Goal: Navigation & Orientation: Find specific page/section

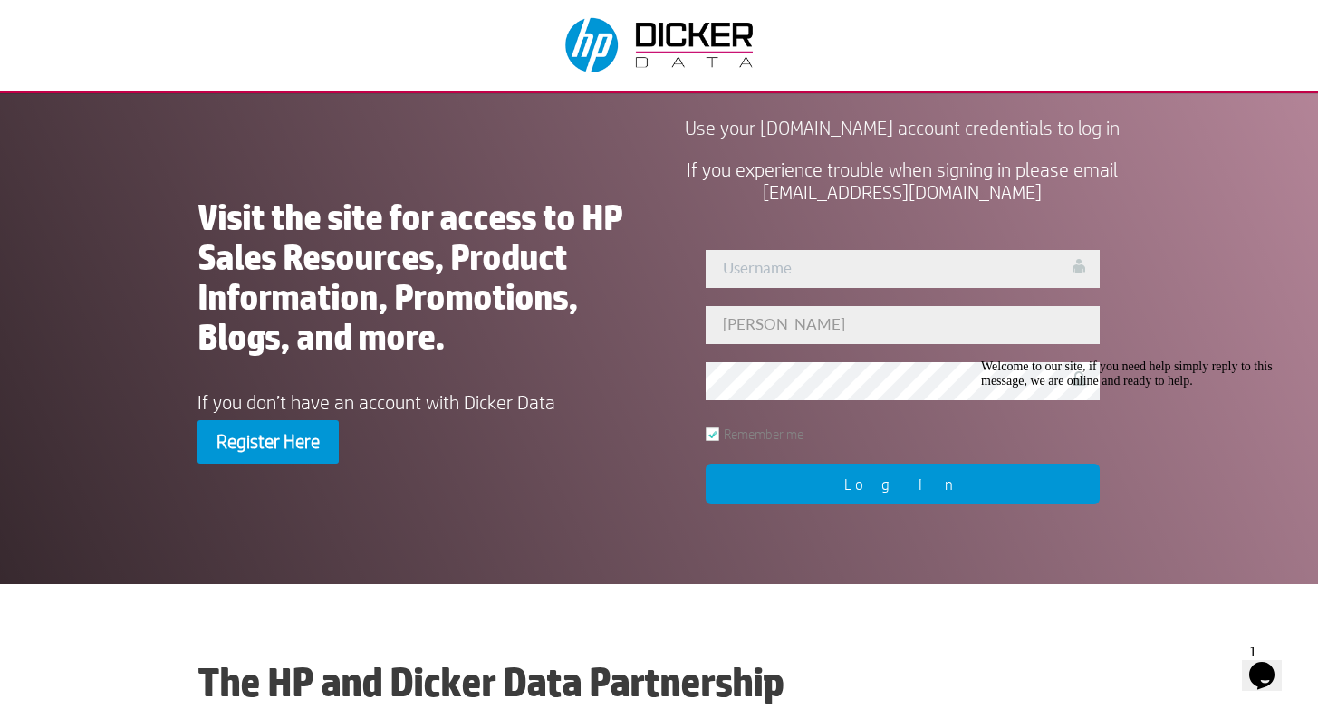
click at [939, 505] on input "Log In" at bounding box center [903, 484] width 394 height 41
type input "[PERSON_NAME]"
click at [902, 505] on input "Log In" at bounding box center [903, 484] width 394 height 41
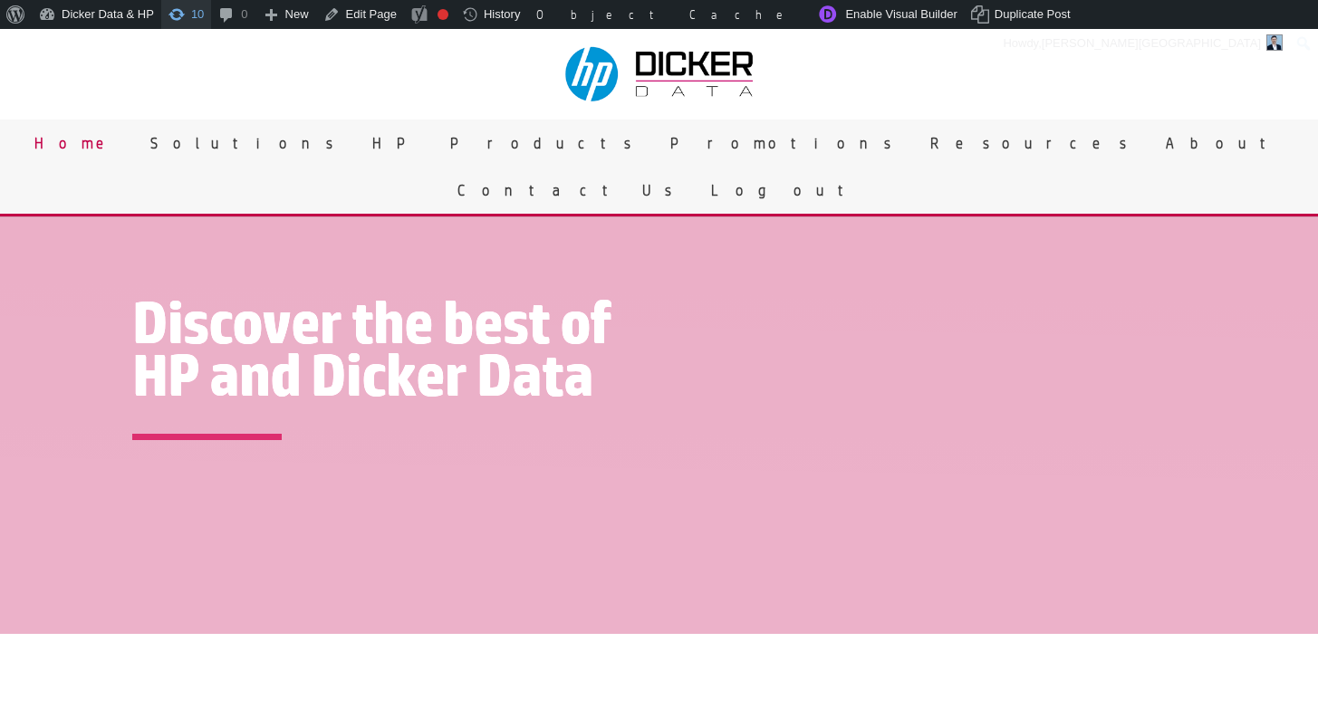
click at [182, 14] on span "Toolbar" at bounding box center [177, 12] width 18 height 25
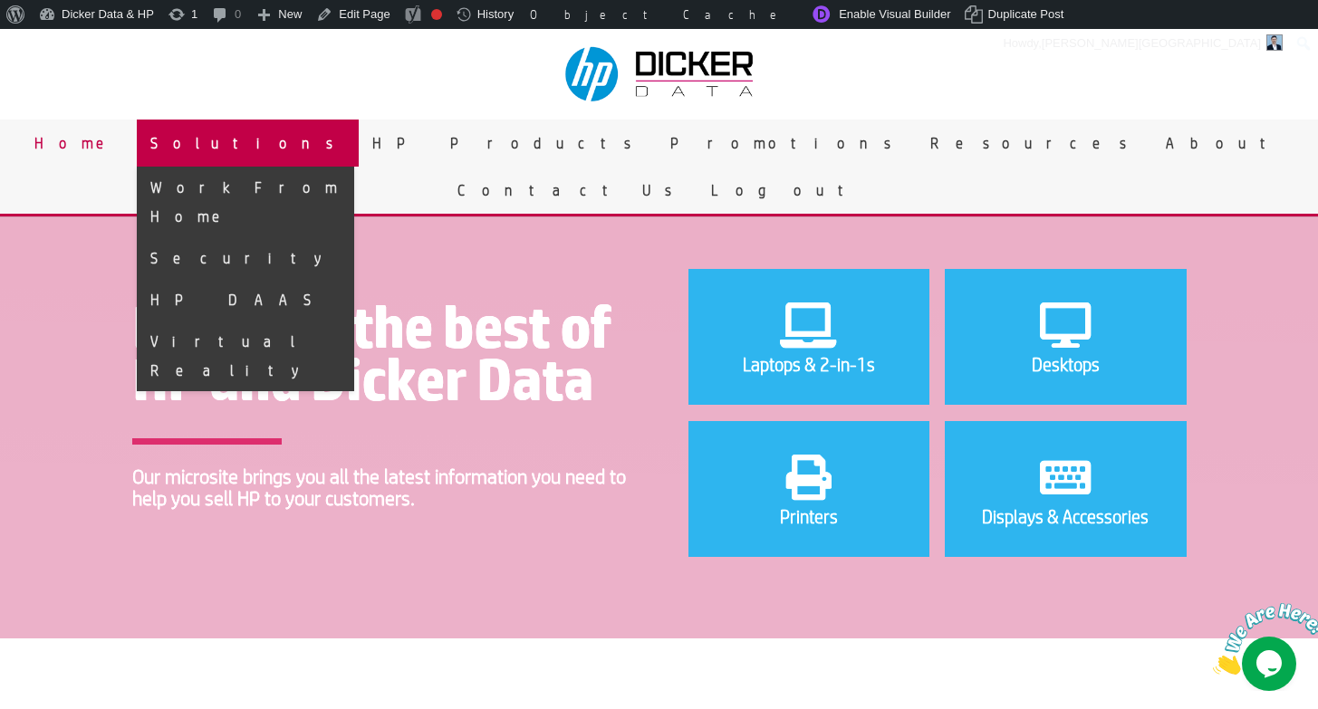
click at [359, 147] on link "Solutions" at bounding box center [248, 143] width 222 height 47
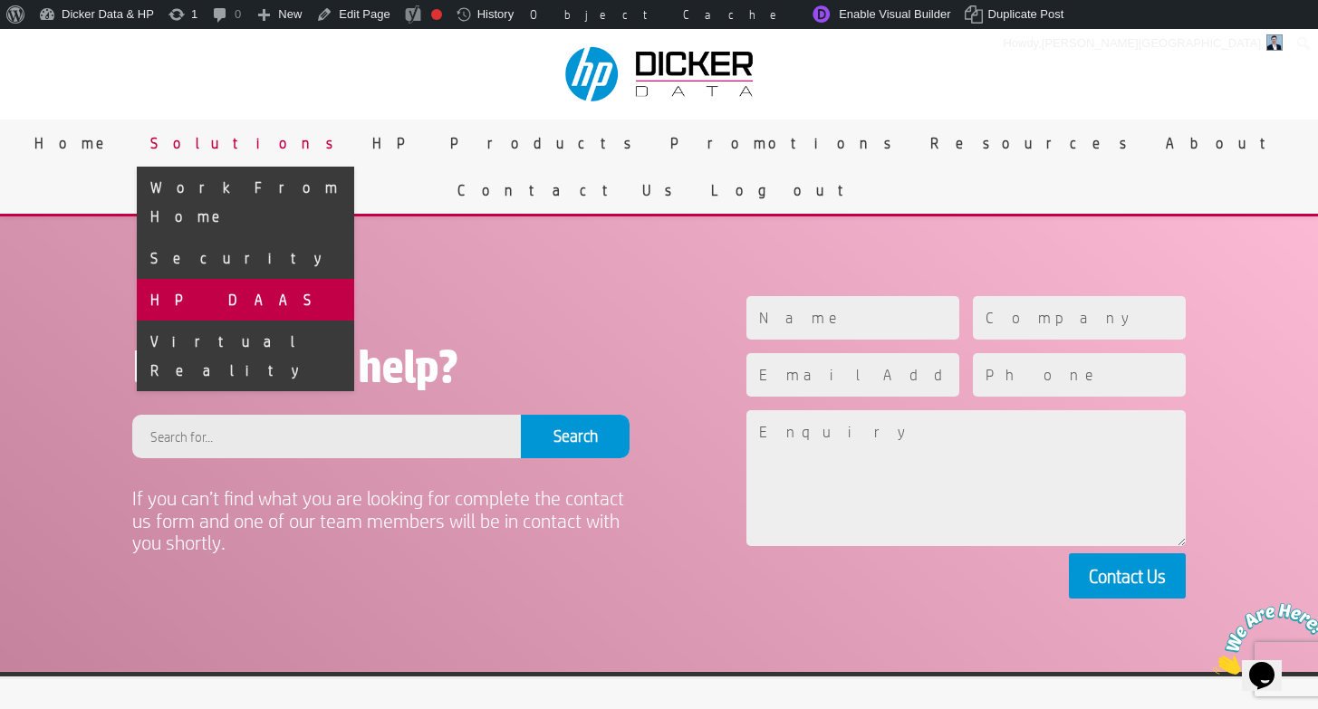
scroll to position [1628, 0]
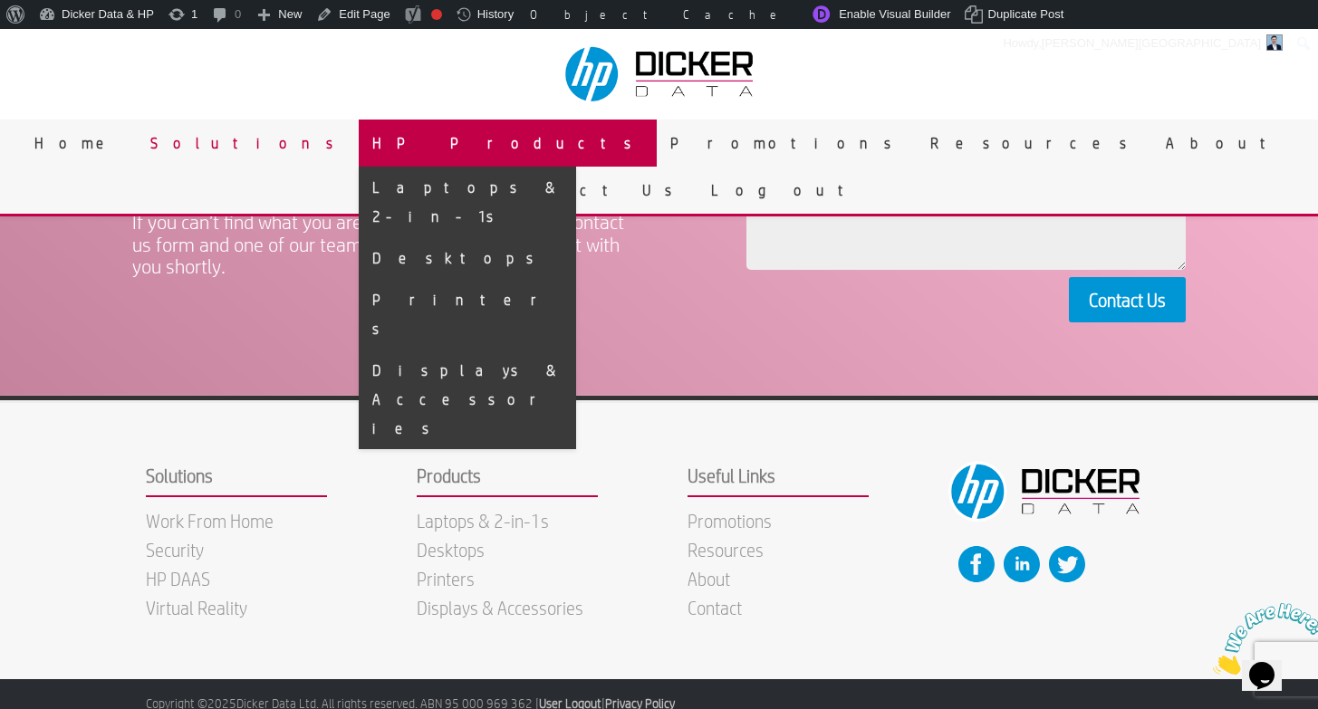
click at [539, 147] on link "HP Products" at bounding box center [508, 143] width 298 height 47
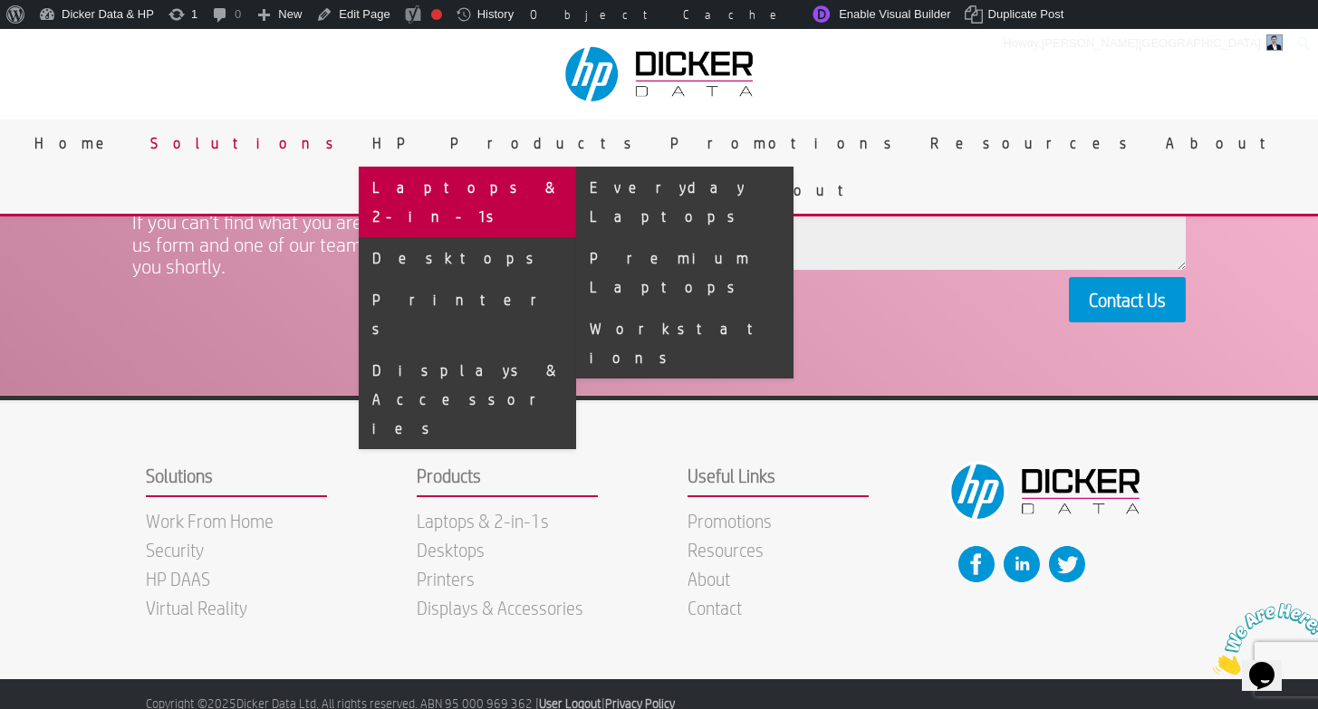
click at [525, 197] on link "Laptops & 2-in-1s" at bounding box center [467, 202] width 217 height 71
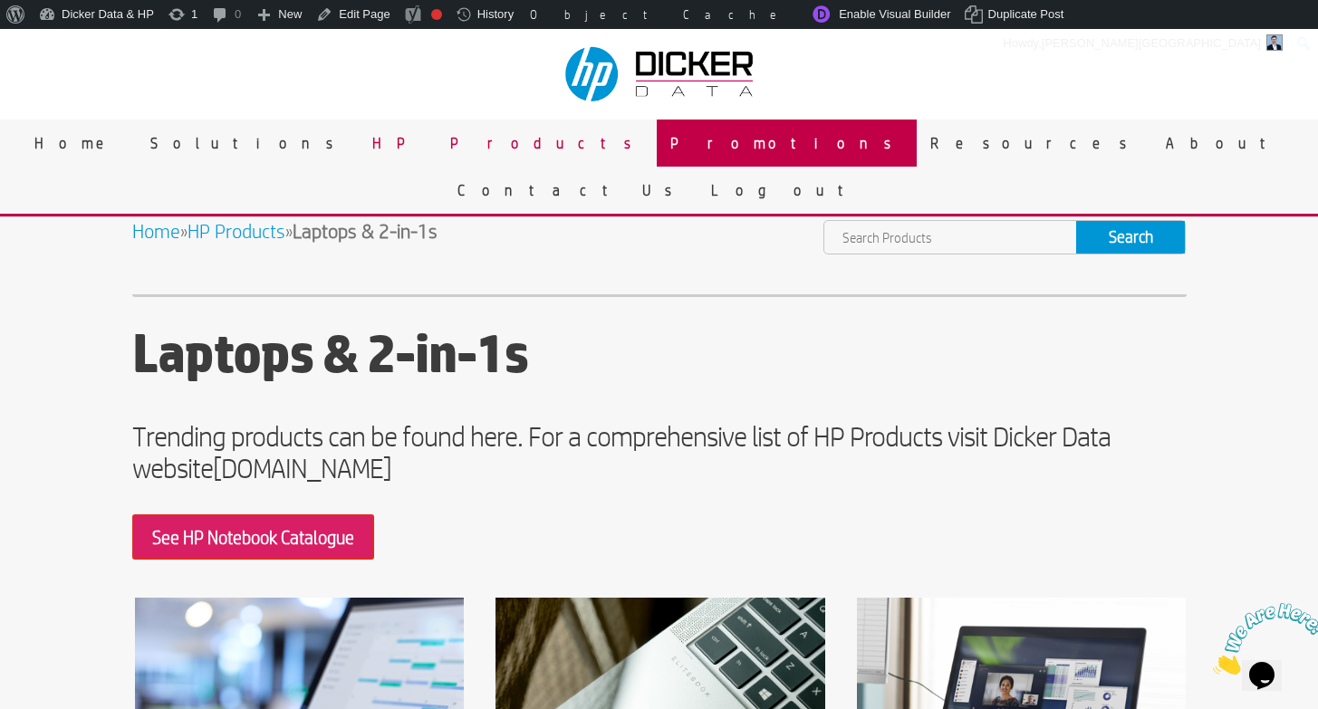
click at [657, 138] on link "Promotions" at bounding box center [787, 143] width 260 height 47
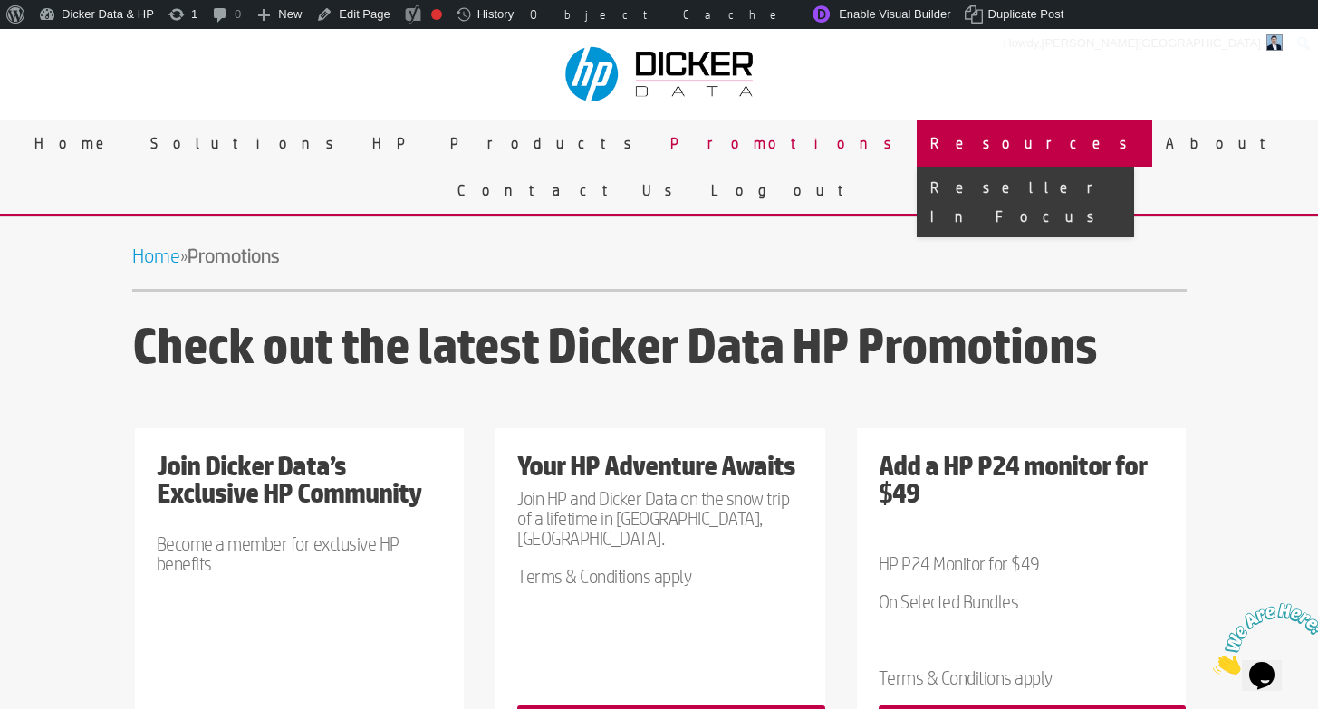
click at [917, 149] on link "Resources" at bounding box center [1035, 143] width 236 height 47
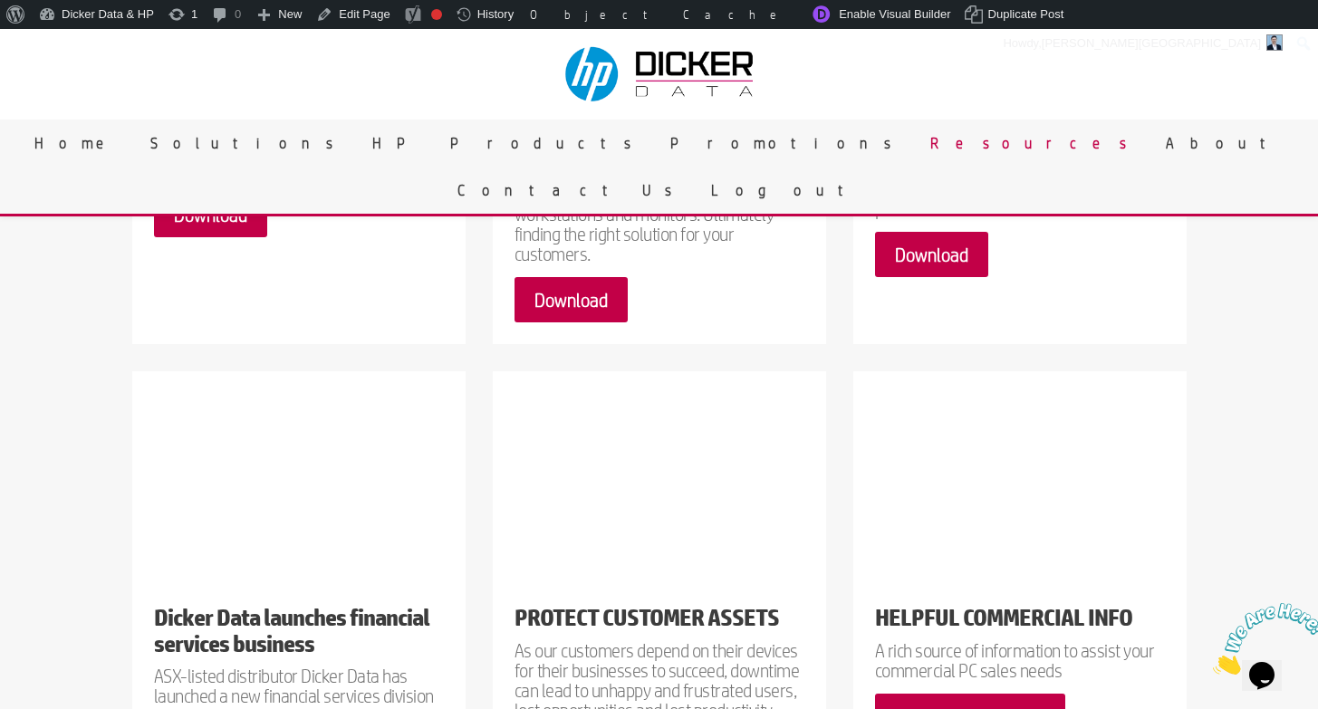
scroll to position [449, 0]
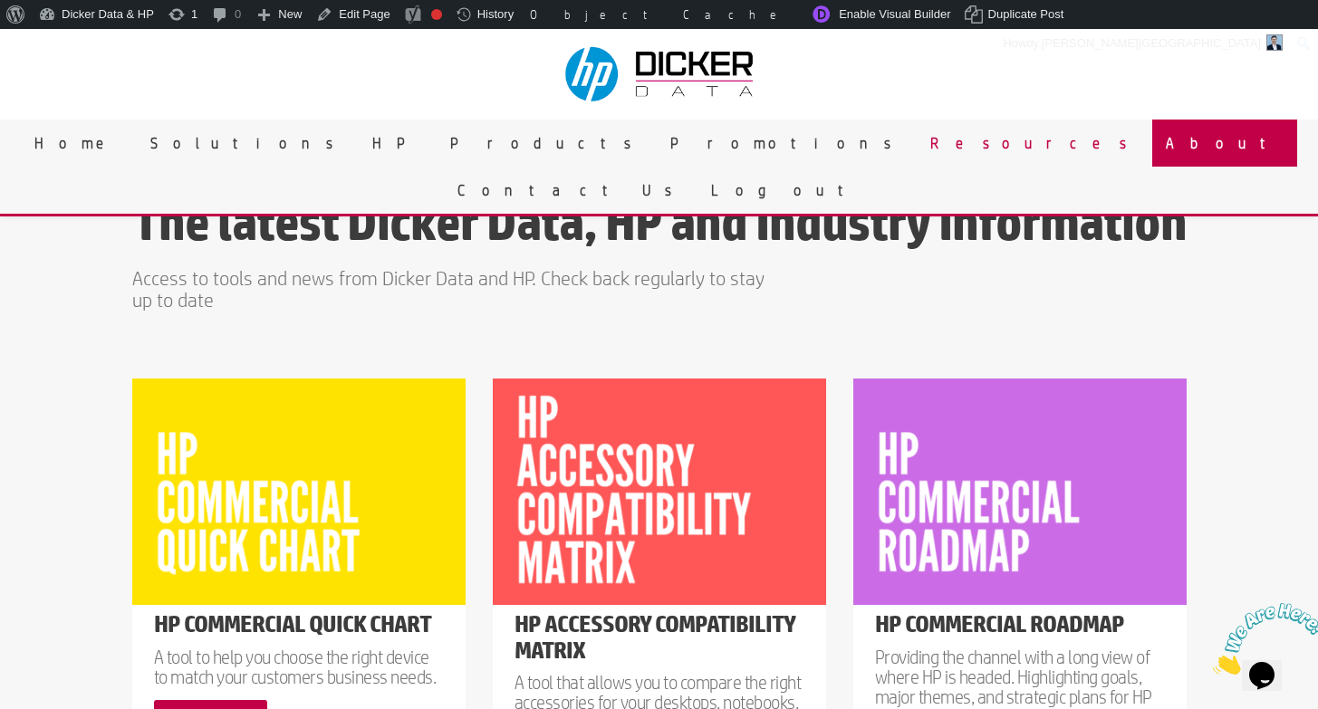
click at [1152, 140] on link "About" at bounding box center [1224, 143] width 145 height 47
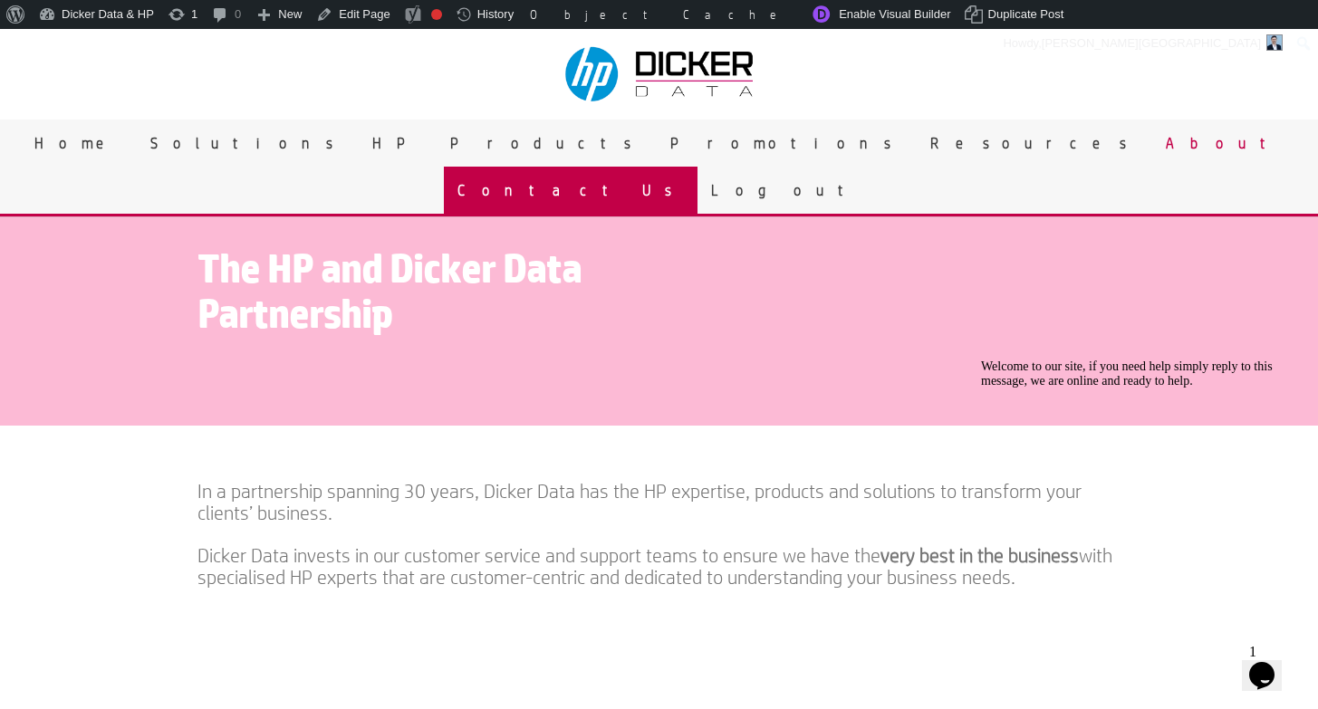
click at [698, 167] on link "Contact Us" at bounding box center [571, 190] width 254 height 47
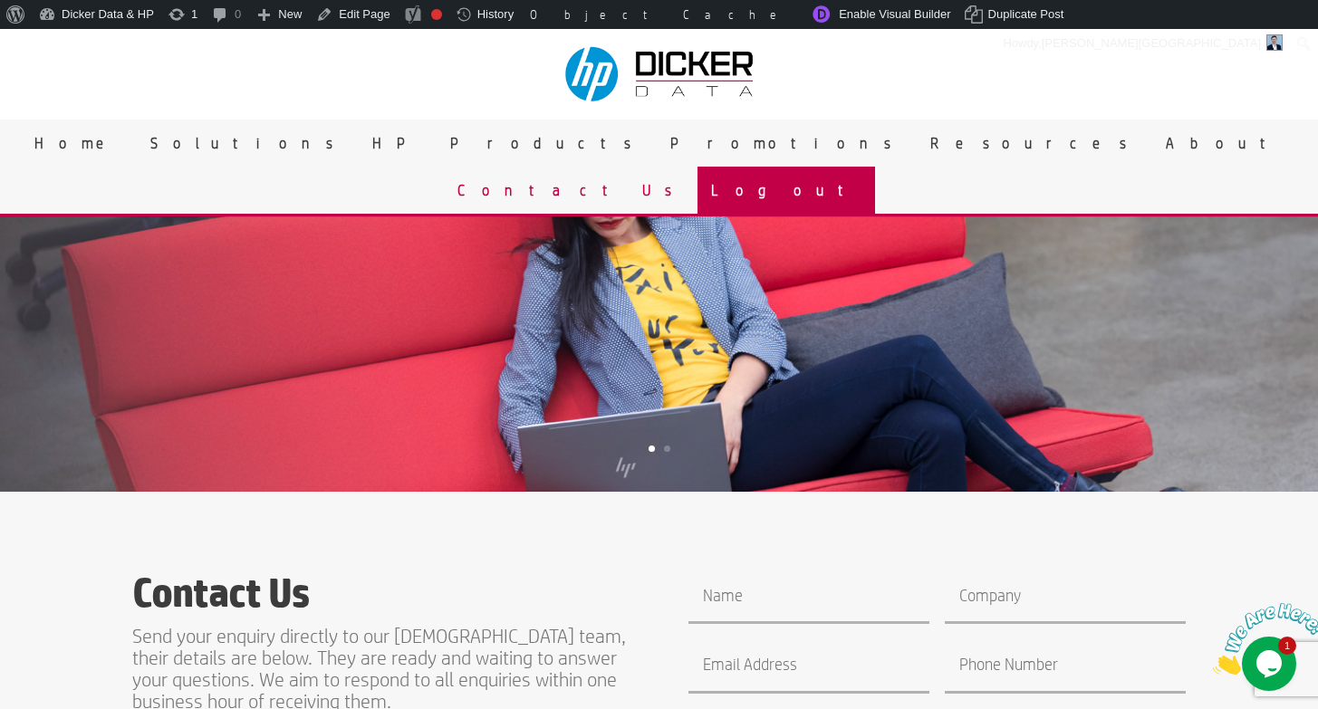
click at [875, 167] on link "Logout" at bounding box center [787, 190] width 178 height 47
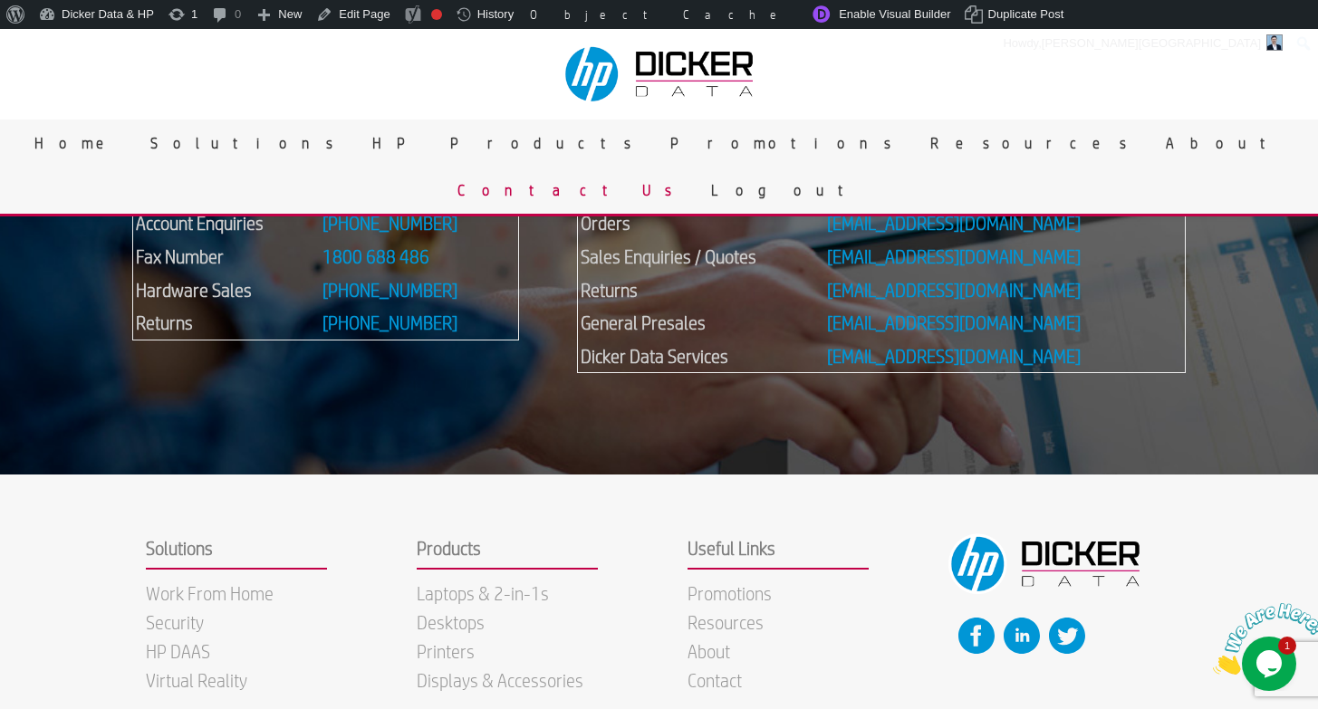
scroll to position [1263, 0]
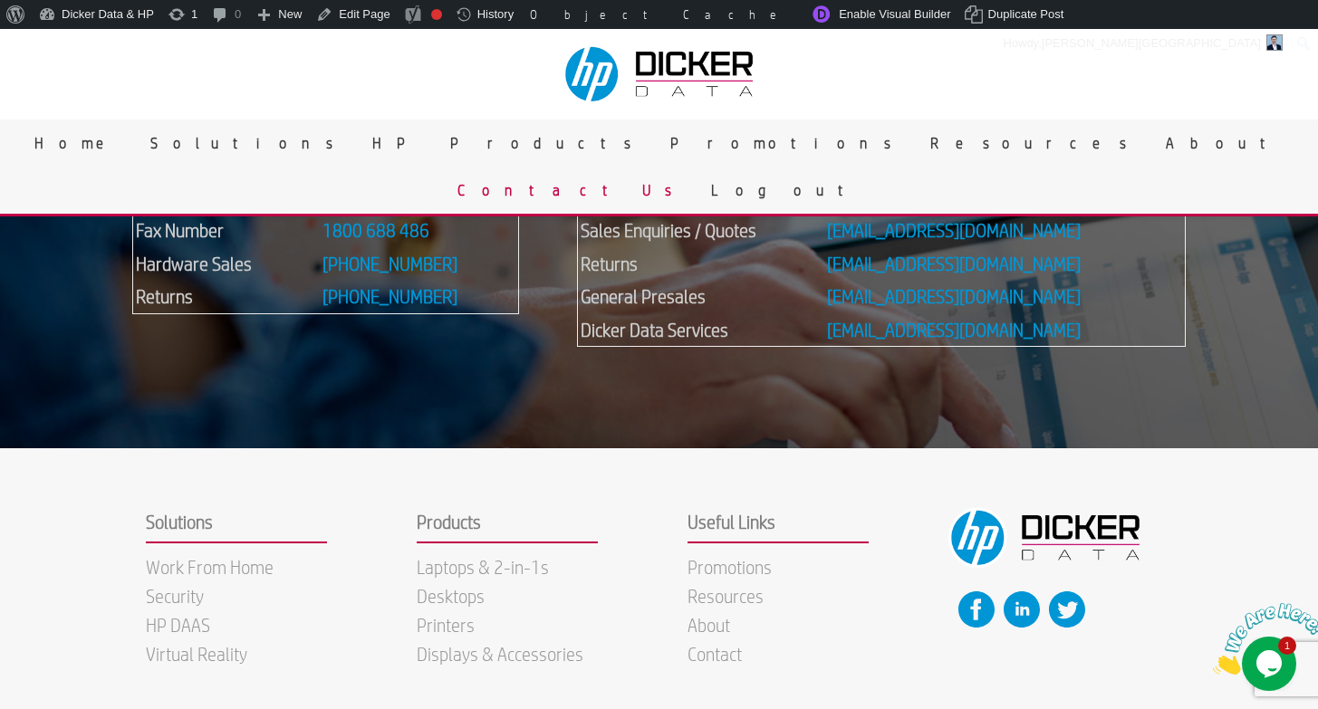
click at [1213, 662] on icon "Close" at bounding box center [1213, 669] width 0 height 15
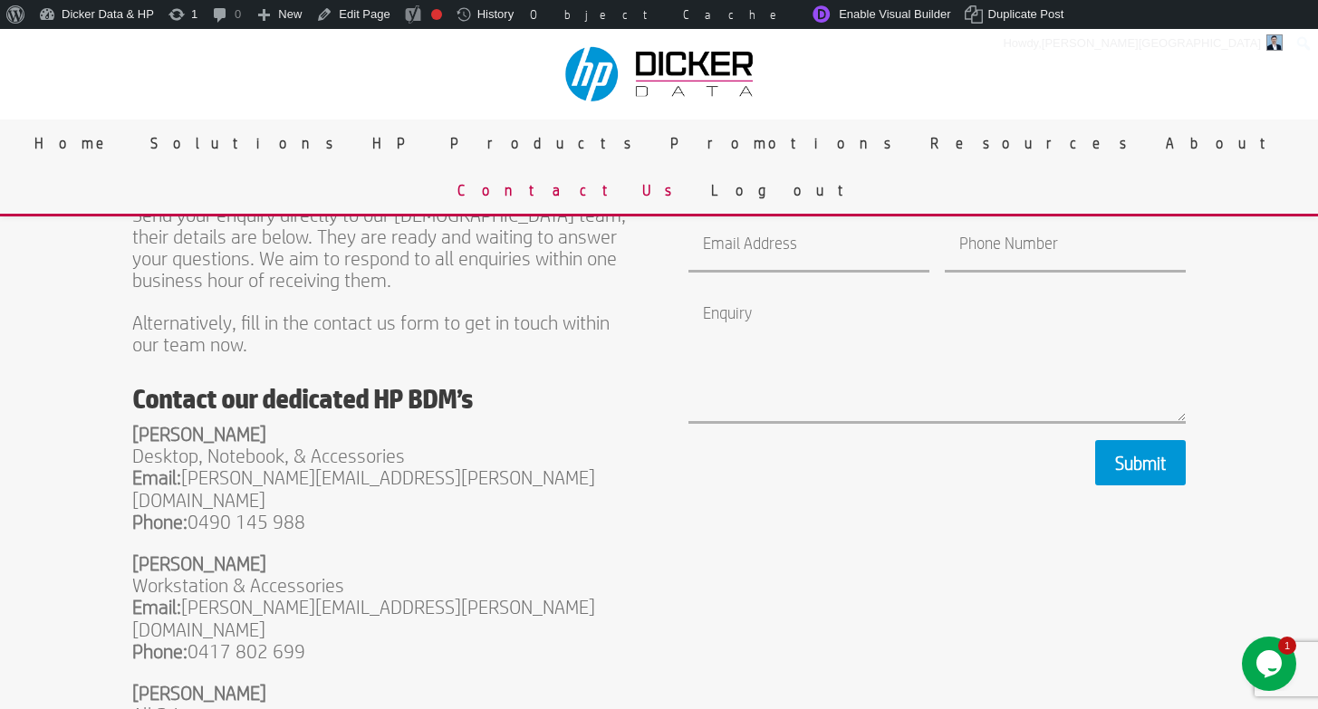
scroll to position [0, 0]
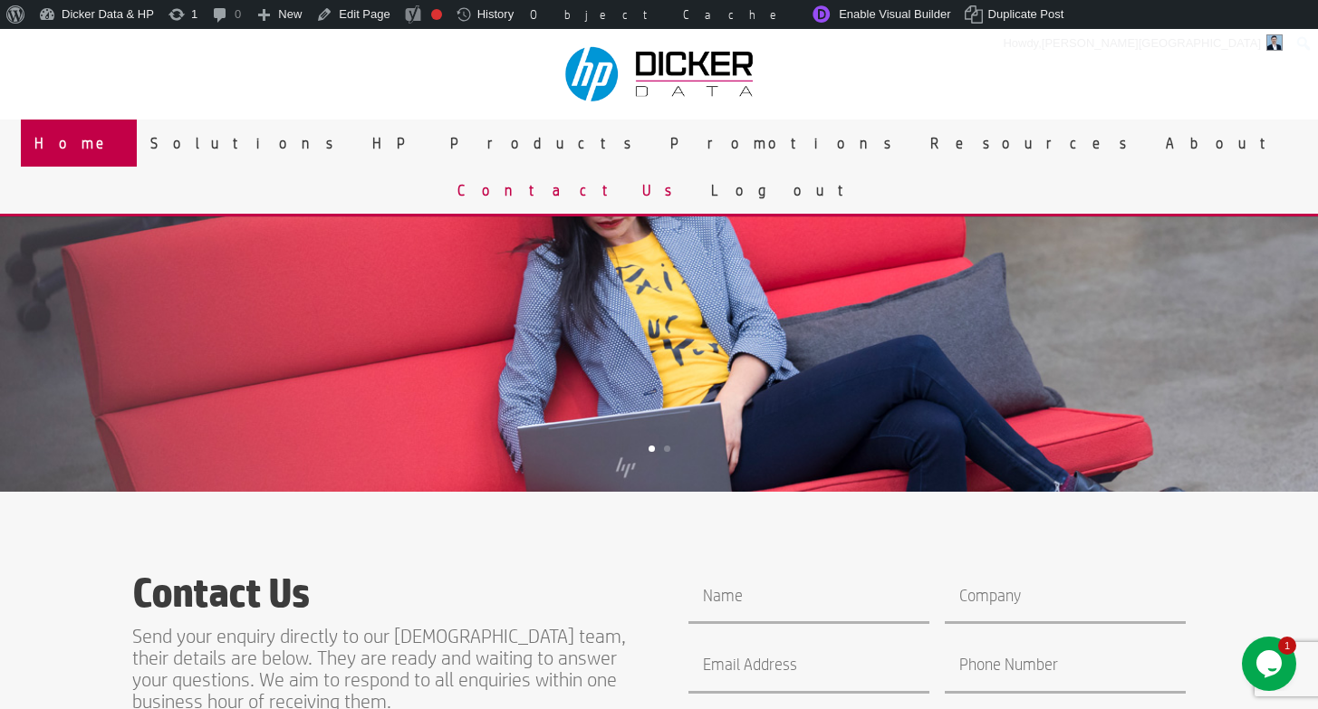
click at [137, 144] on link "Home" at bounding box center [79, 143] width 116 height 47
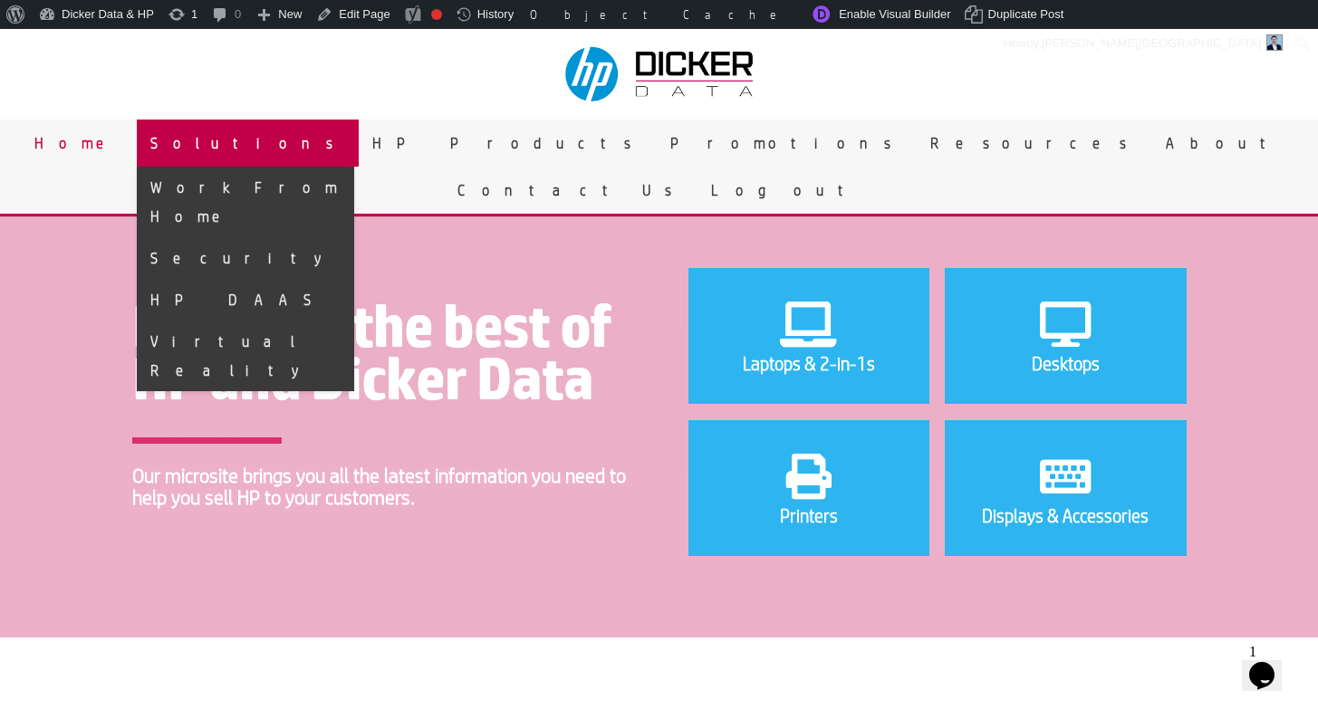
click at [359, 133] on link "Solutions" at bounding box center [248, 143] width 222 height 47
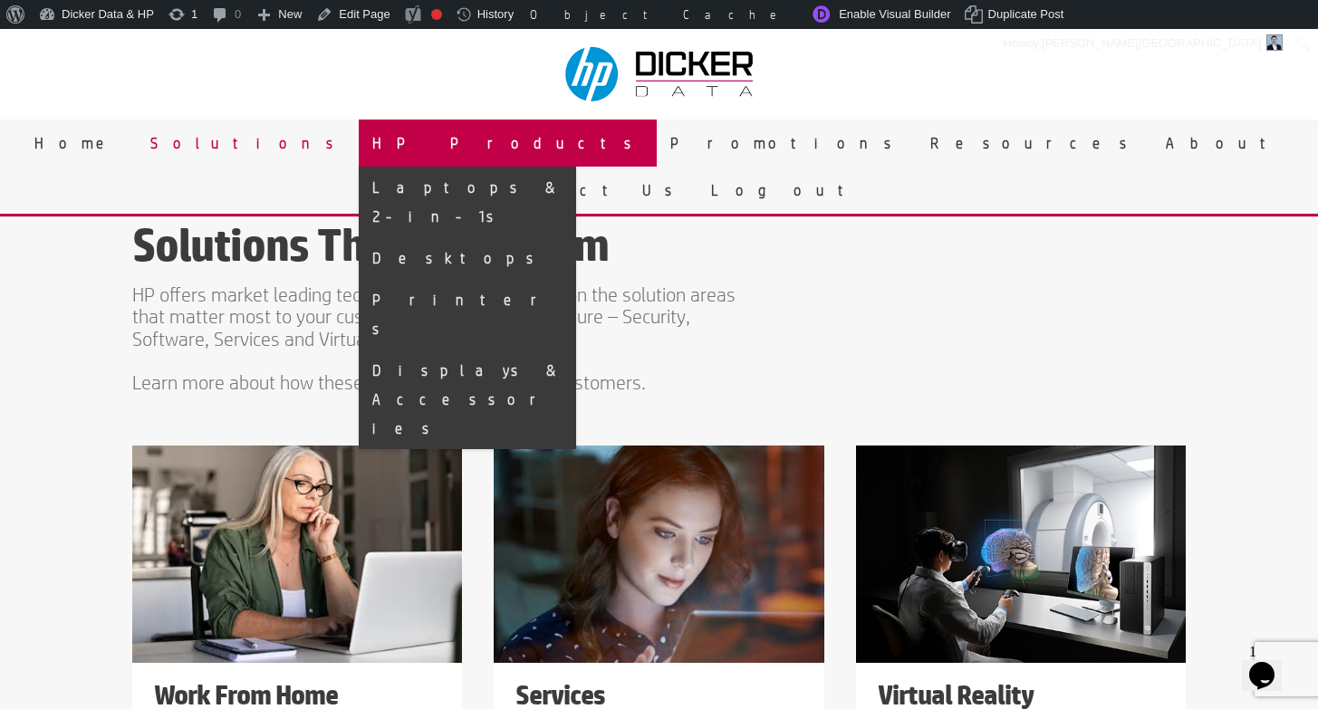
click at [510, 132] on link "HP Products" at bounding box center [508, 143] width 298 height 47
click at [525, 143] on link "HP Products" at bounding box center [508, 143] width 298 height 47
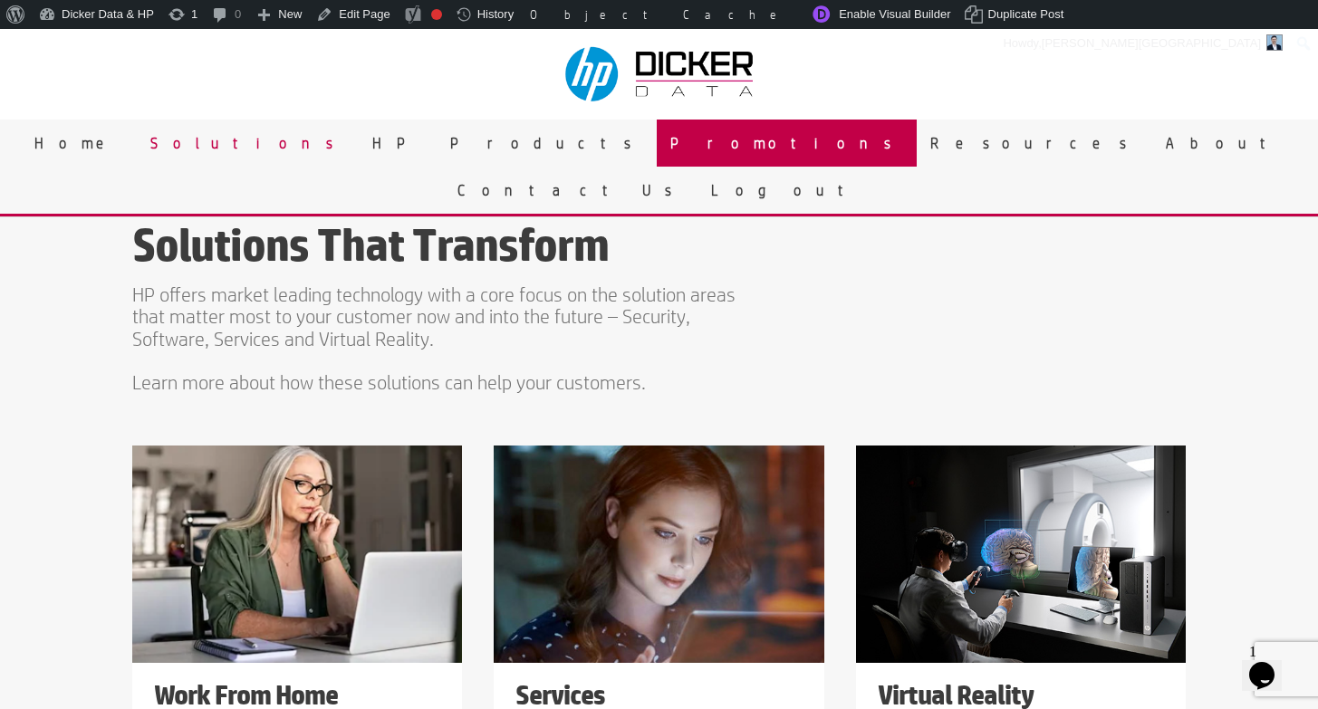
click at [657, 146] on link "Promotions" at bounding box center [787, 143] width 260 height 47
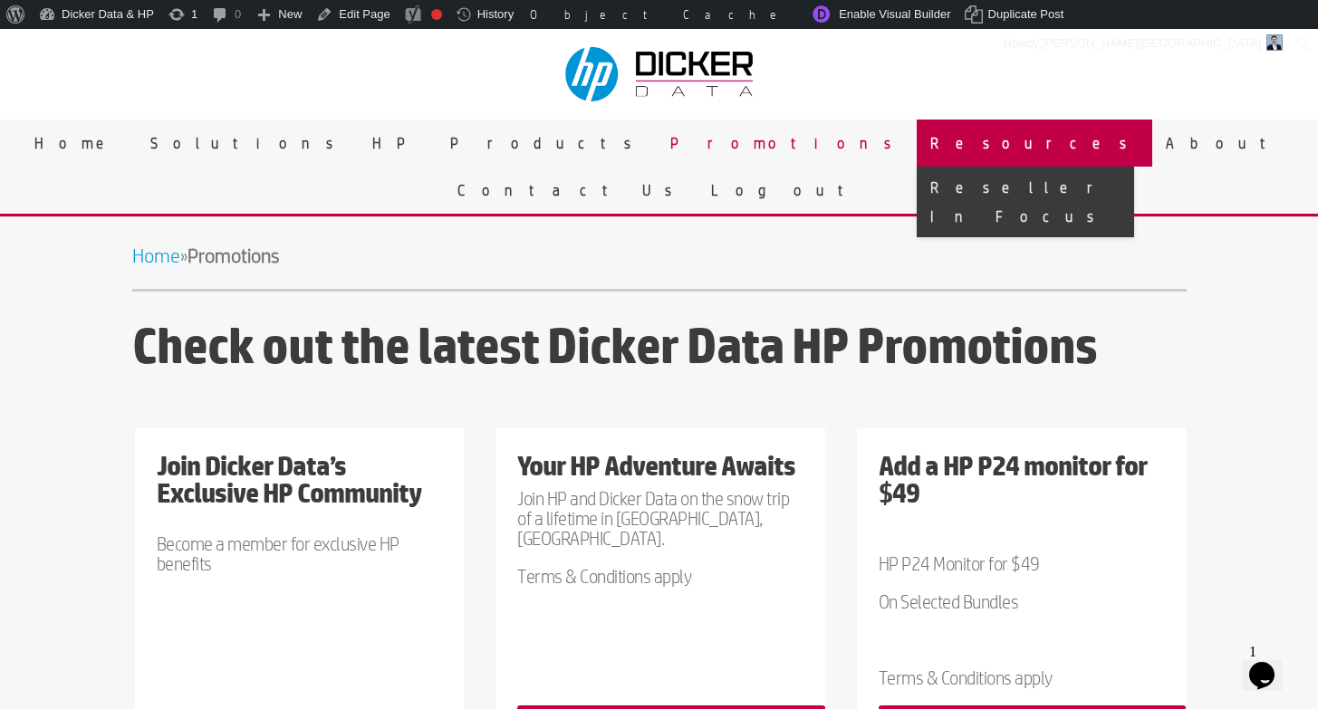
click at [917, 149] on link "Resources" at bounding box center [1035, 143] width 236 height 47
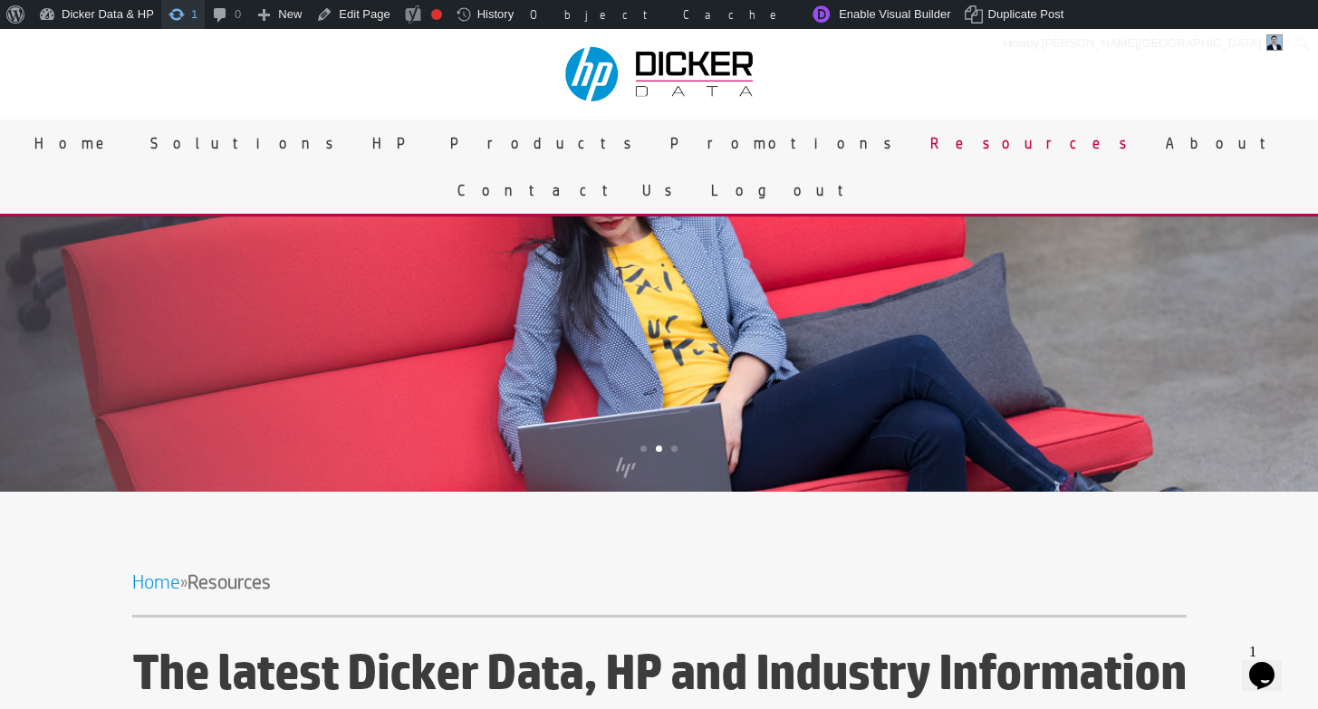
click at [177, 21] on span "Toolbar" at bounding box center [177, 12] width 18 height 25
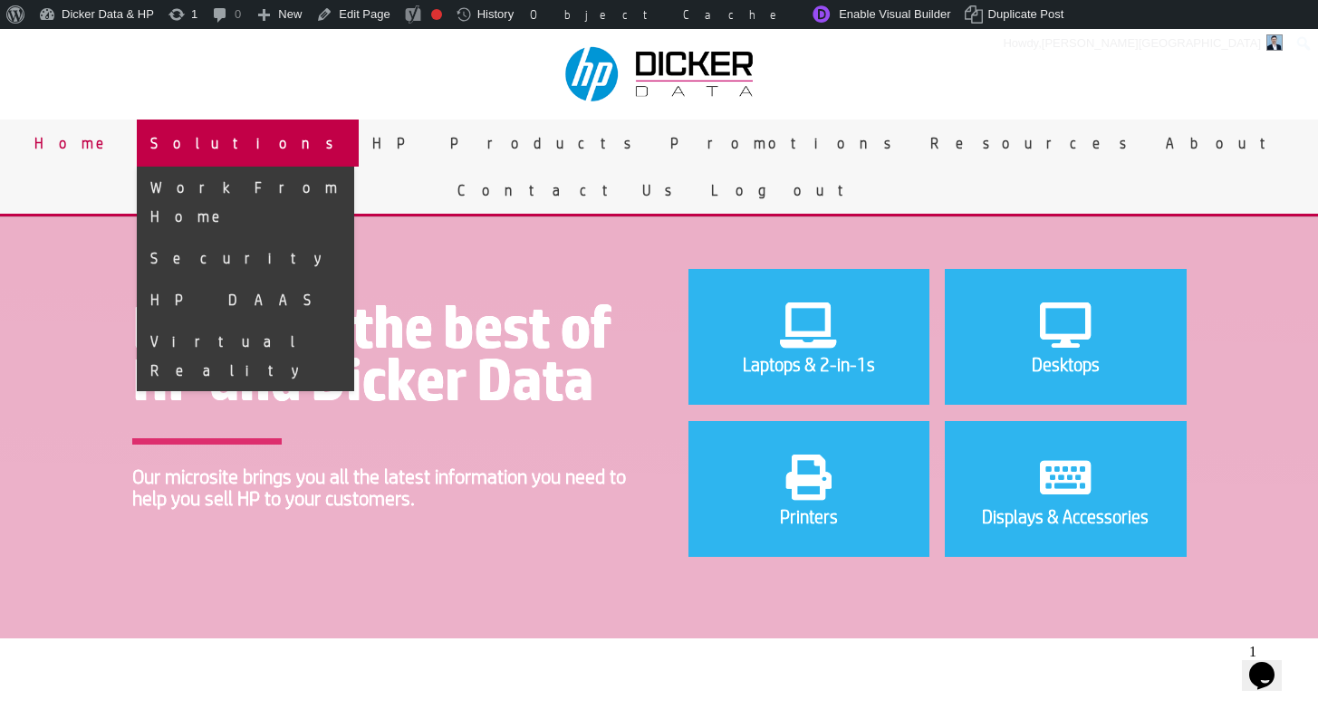
click at [359, 141] on link "Solutions" at bounding box center [248, 143] width 222 height 47
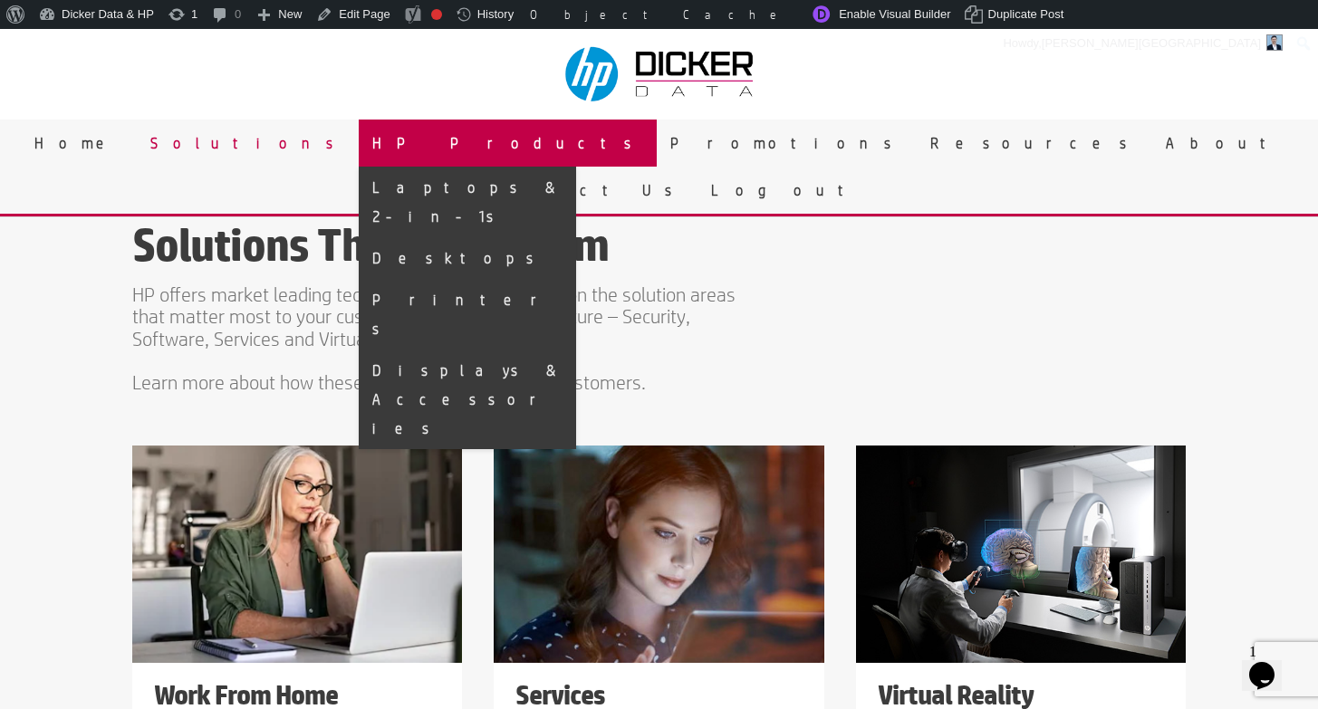
click at [527, 147] on link "HP Products" at bounding box center [508, 143] width 298 height 47
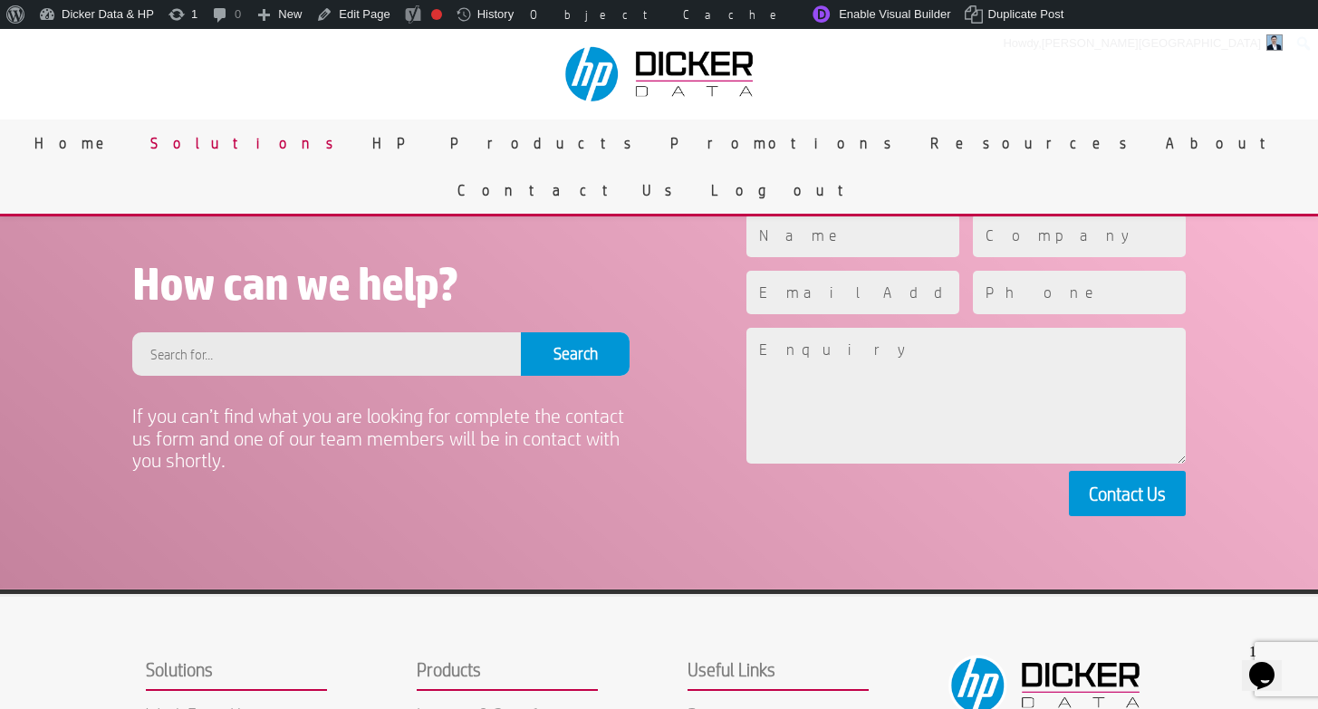
scroll to position [1628, 0]
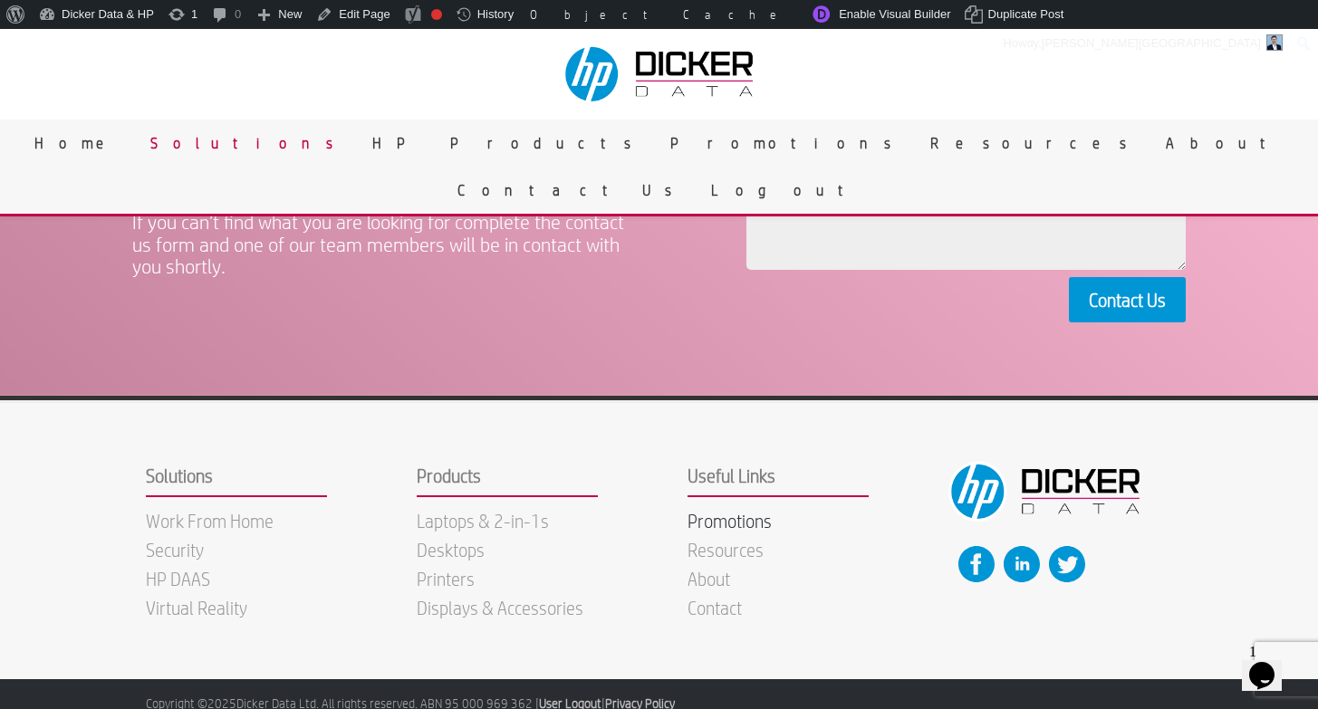
click at [718, 510] on link "Promotions" at bounding box center [730, 521] width 84 height 22
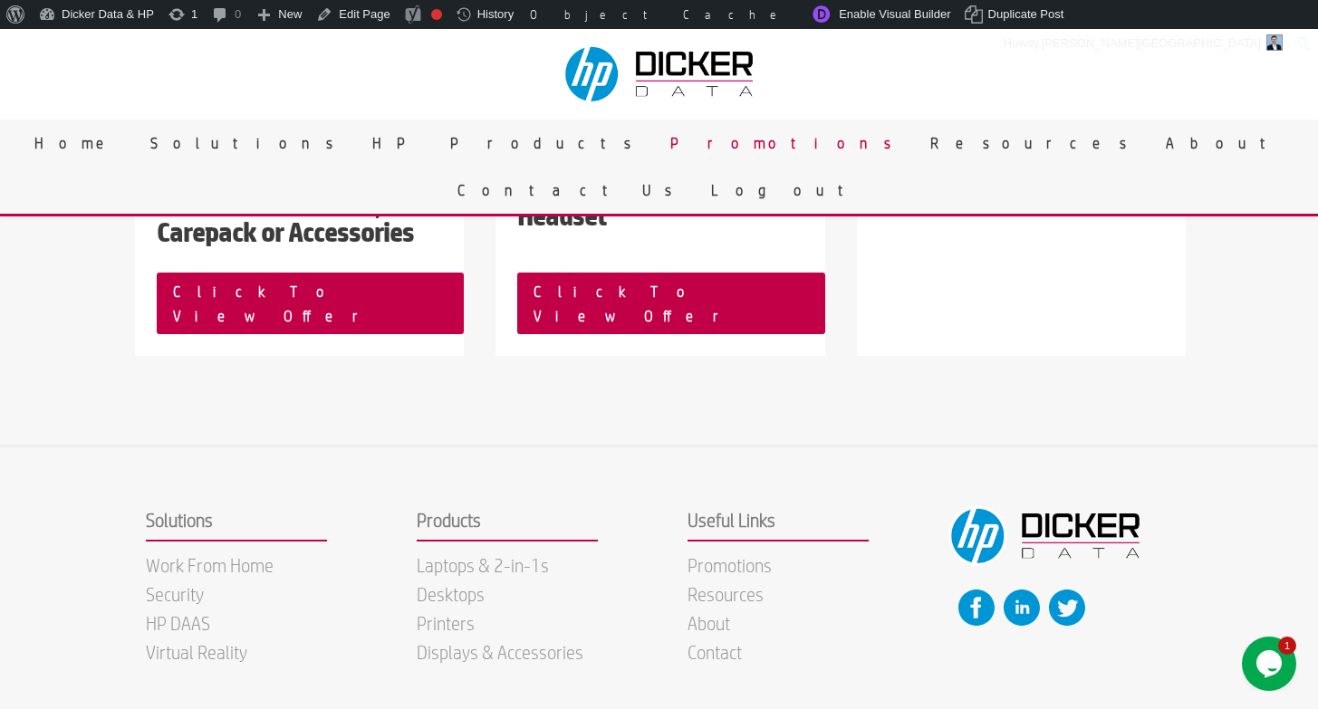
scroll to position [863, 0]
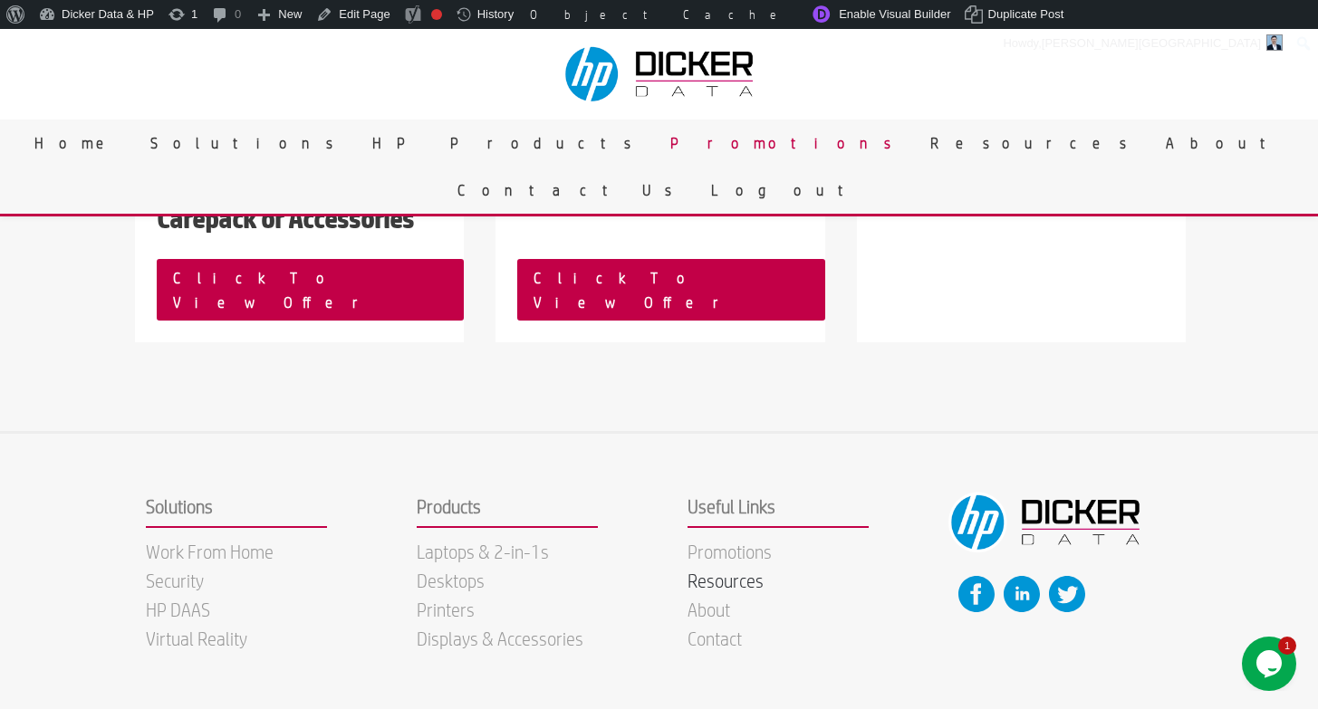
click at [744, 570] on link "Resources" at bounding box center [726, 581] width 76 height 22
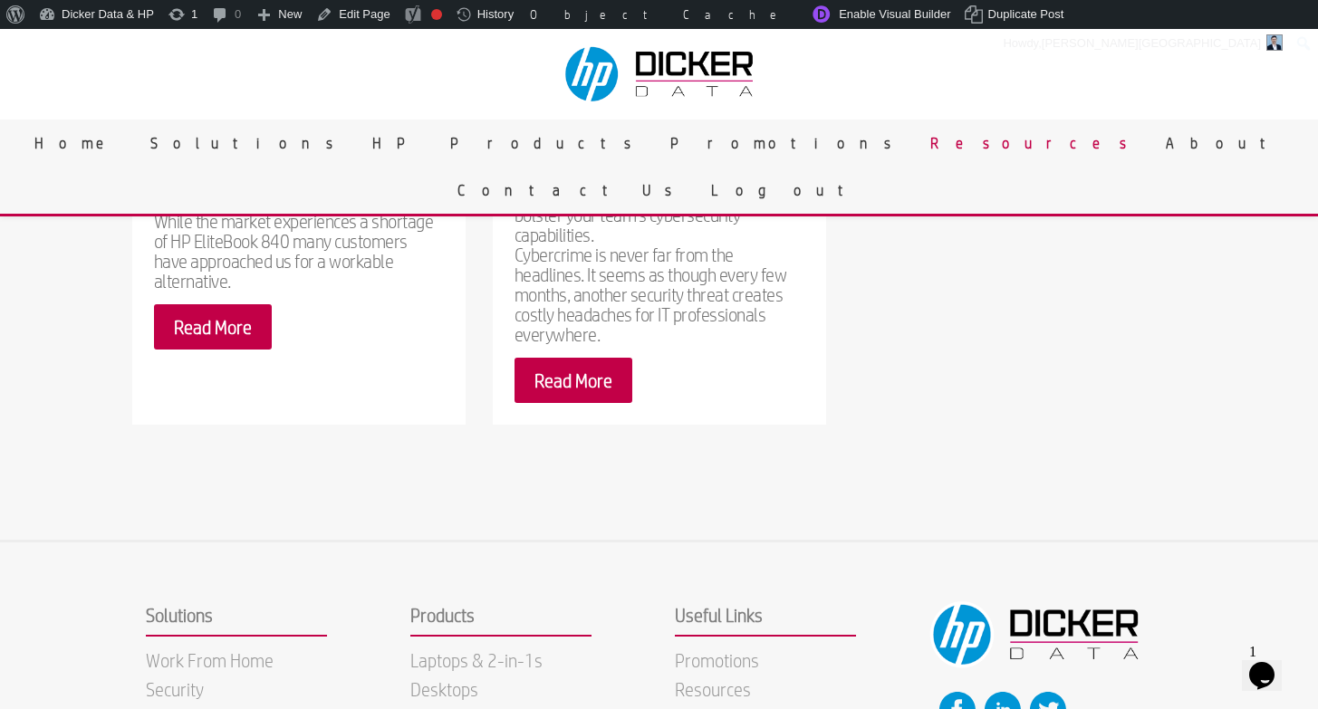
scroll to position [2849, 0]
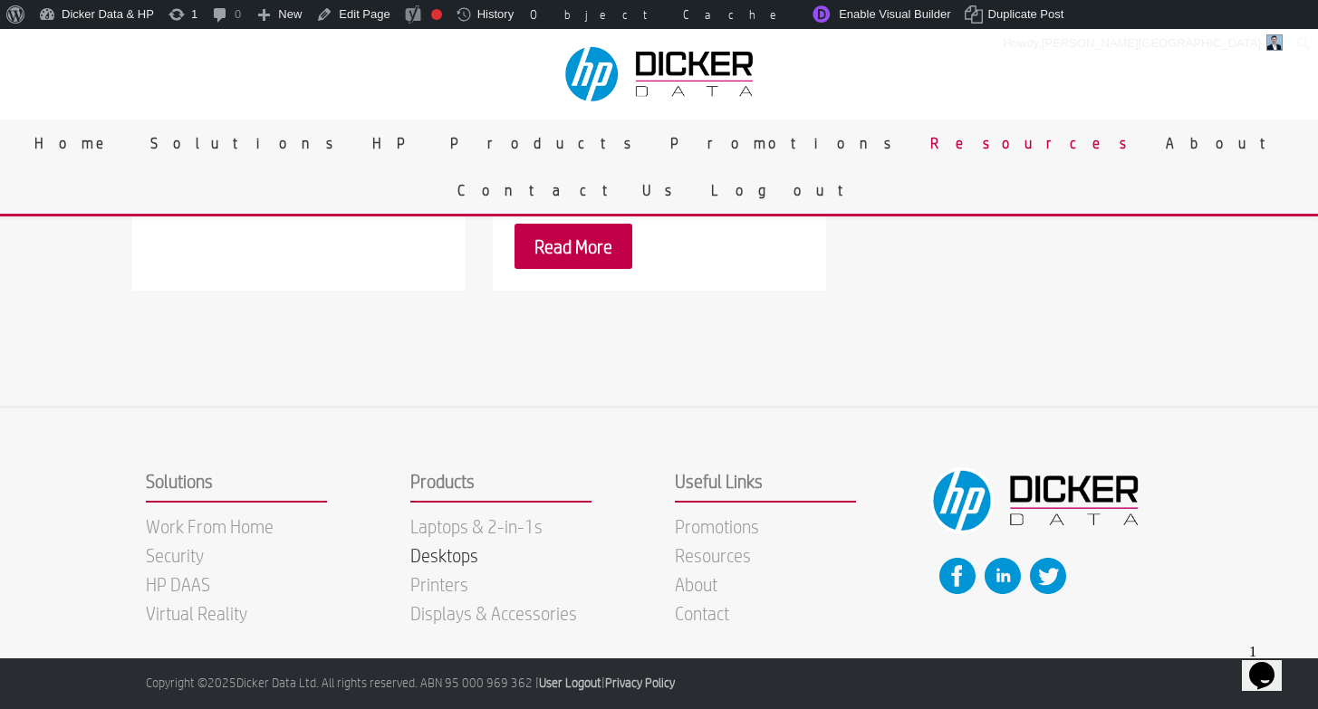
click at [449, 558] on link "Desktops" at bounding box center [444, 555] width 68 height 22
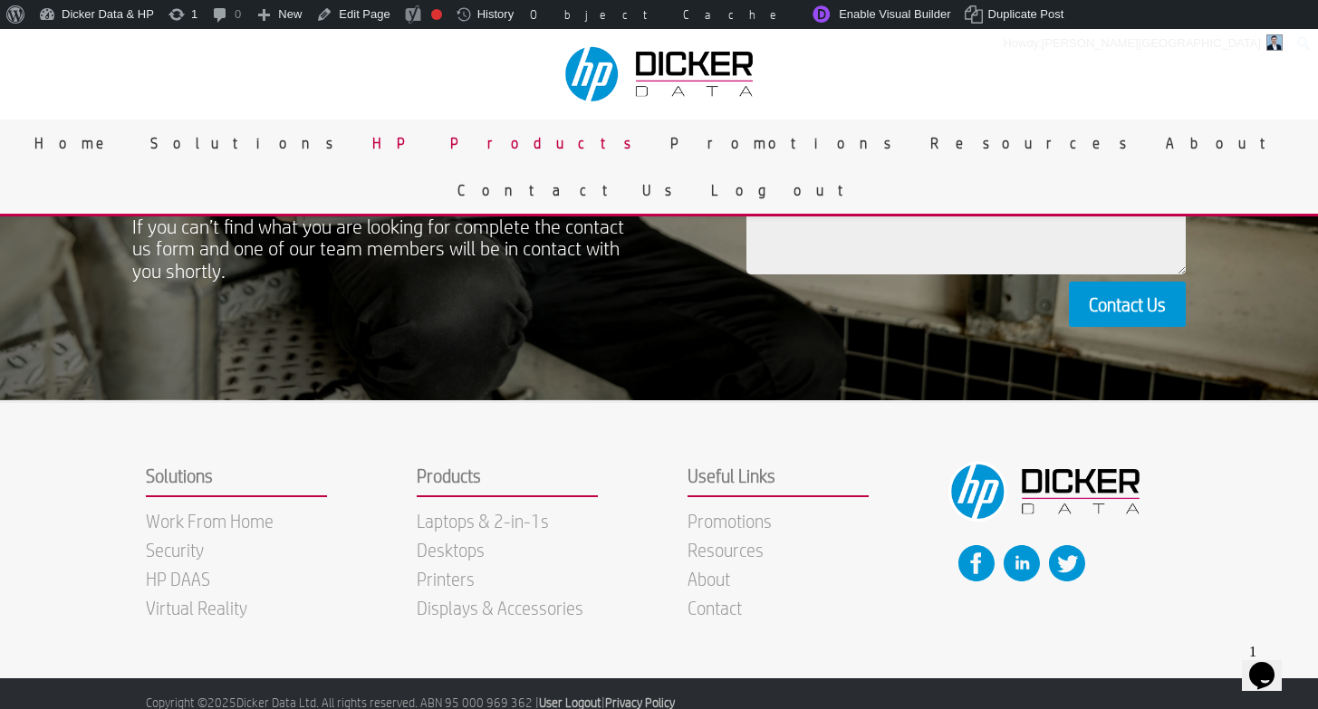
scroll to position [1114, 0]
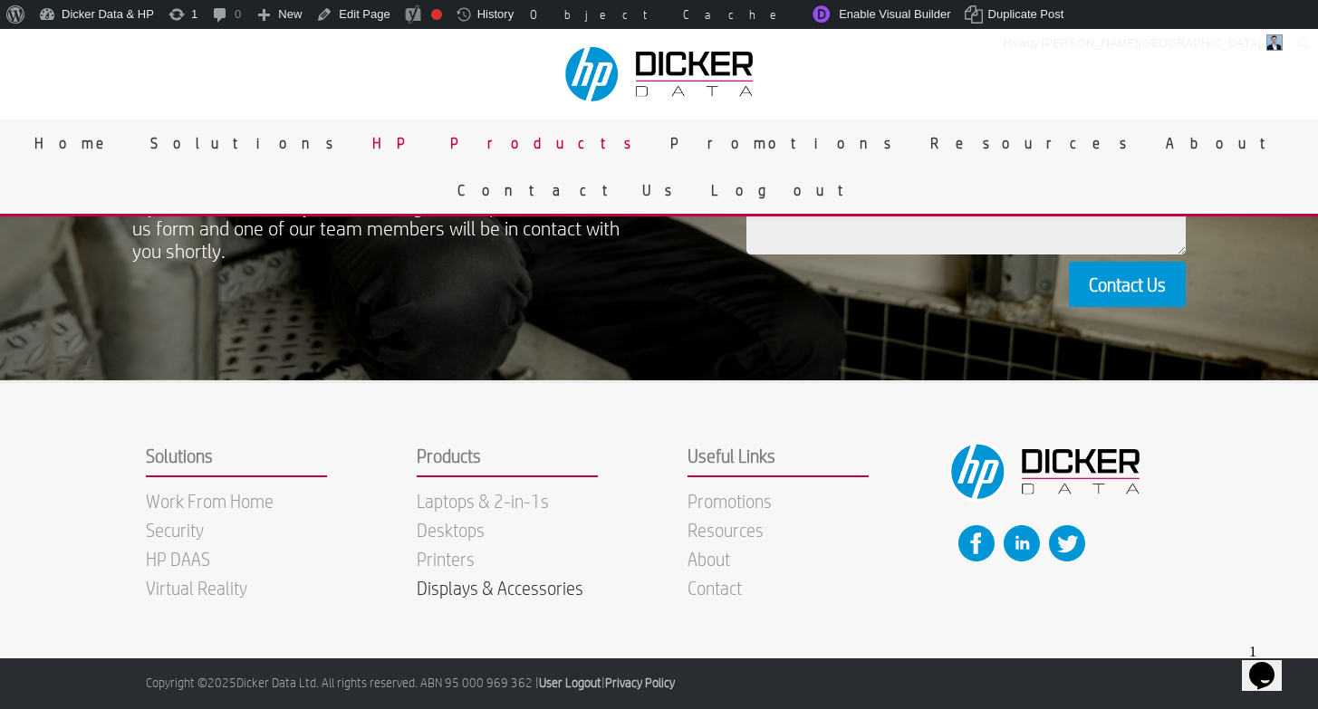
click at [436, 592] on link "Displays & Accessories" at bounding box center [500, 588] width 167 height 22
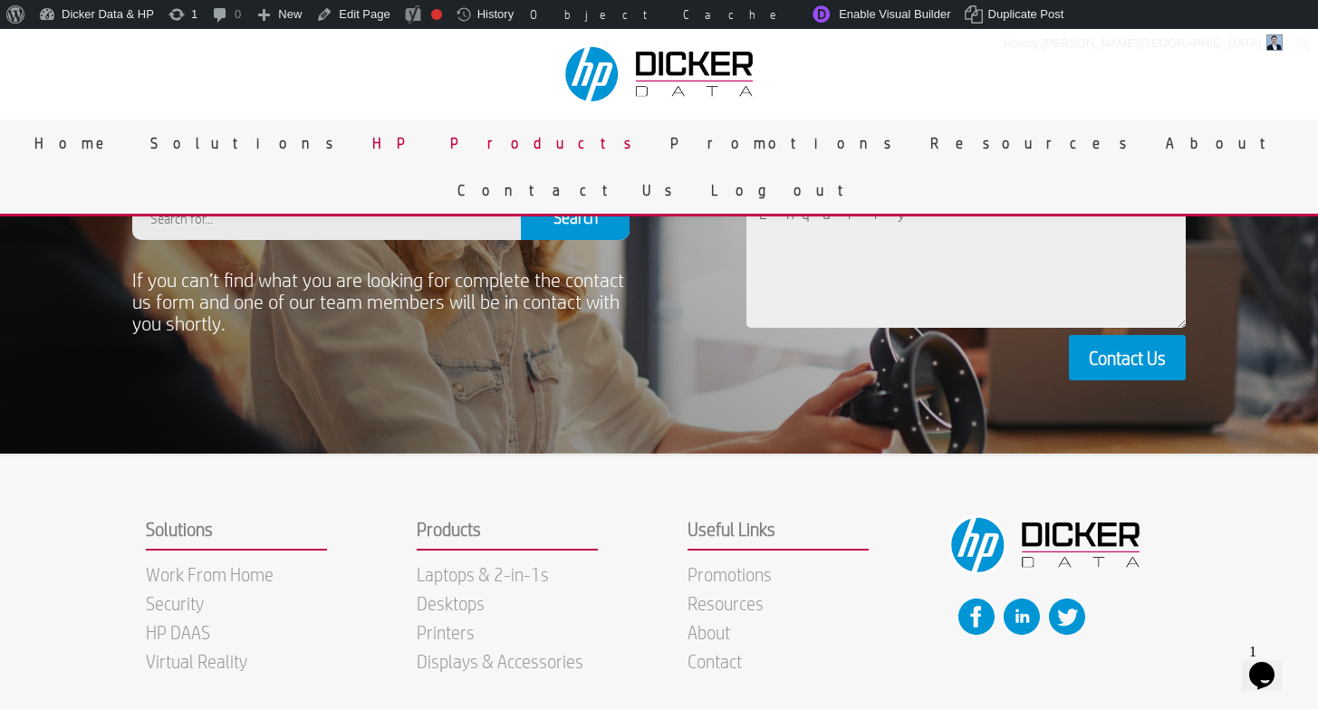
scroll to position [997, 0]
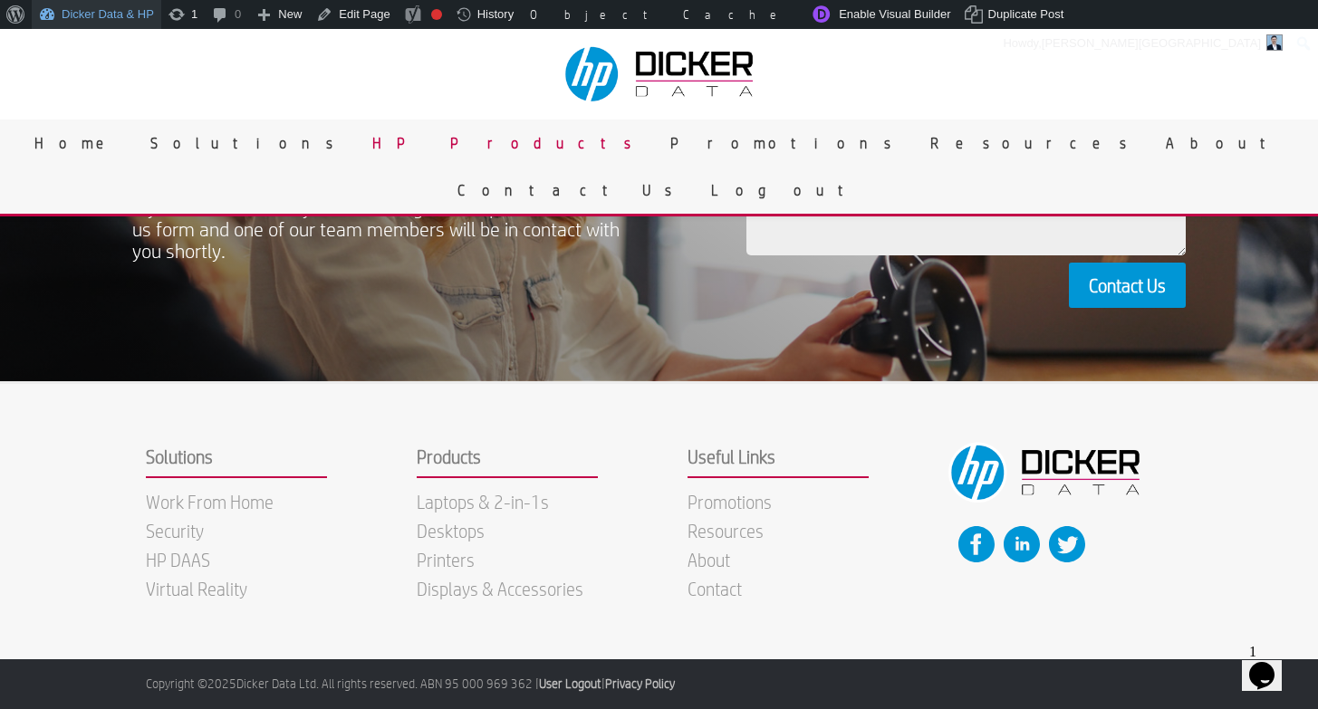
click at [105, 16] on link "Dicker Data & HP" at bounding box center [97, 14] width 130 height 29
